Goal: Navigation & Orientation: Go to known website

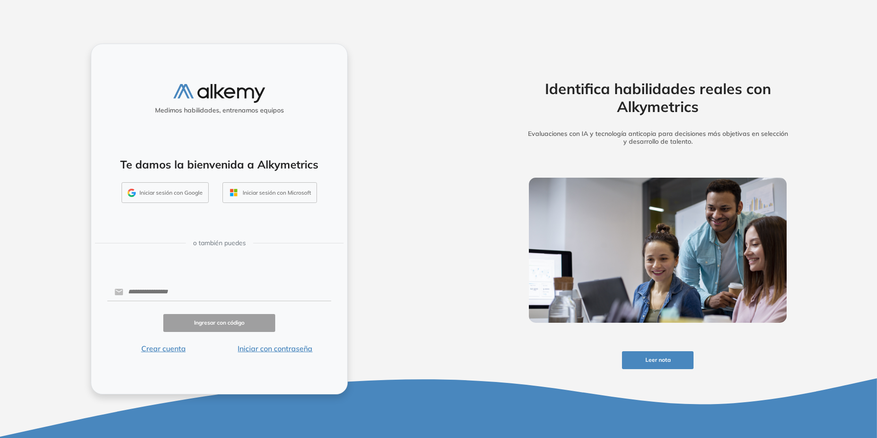
click at [172, 199] on button "Iniciar sesión con Google" at bounding box center [165, 192] width 87 height 21
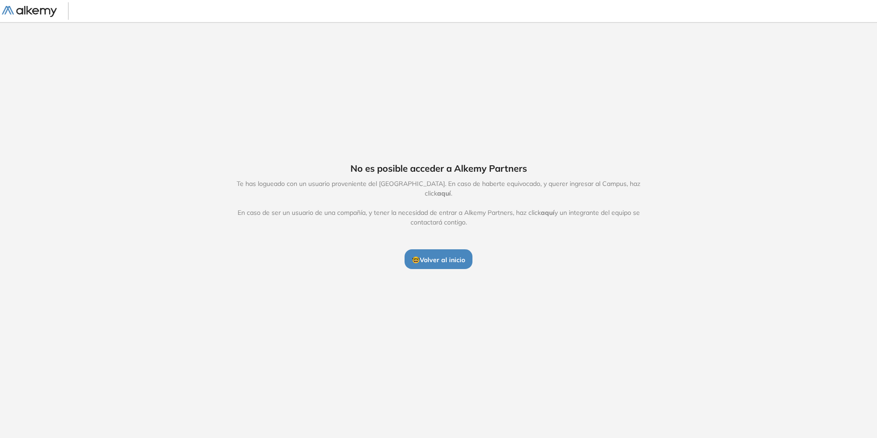
click at [451, 189] on span "aquí" at bounding box center [444, 193] width 14 height 8
